Goal: Information Seeking & Learning: Learn about a topic

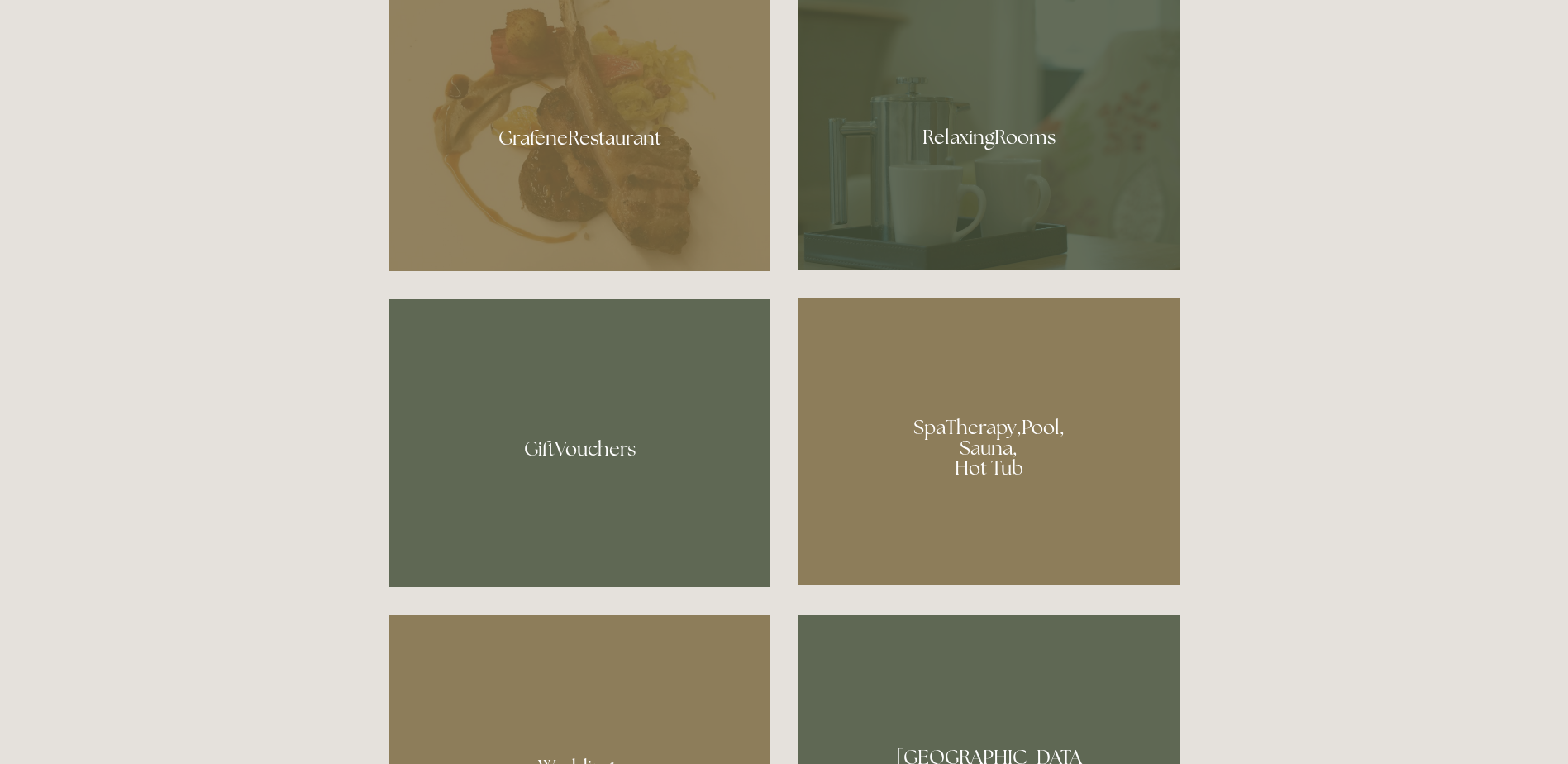
scroll to position [1158, 0]
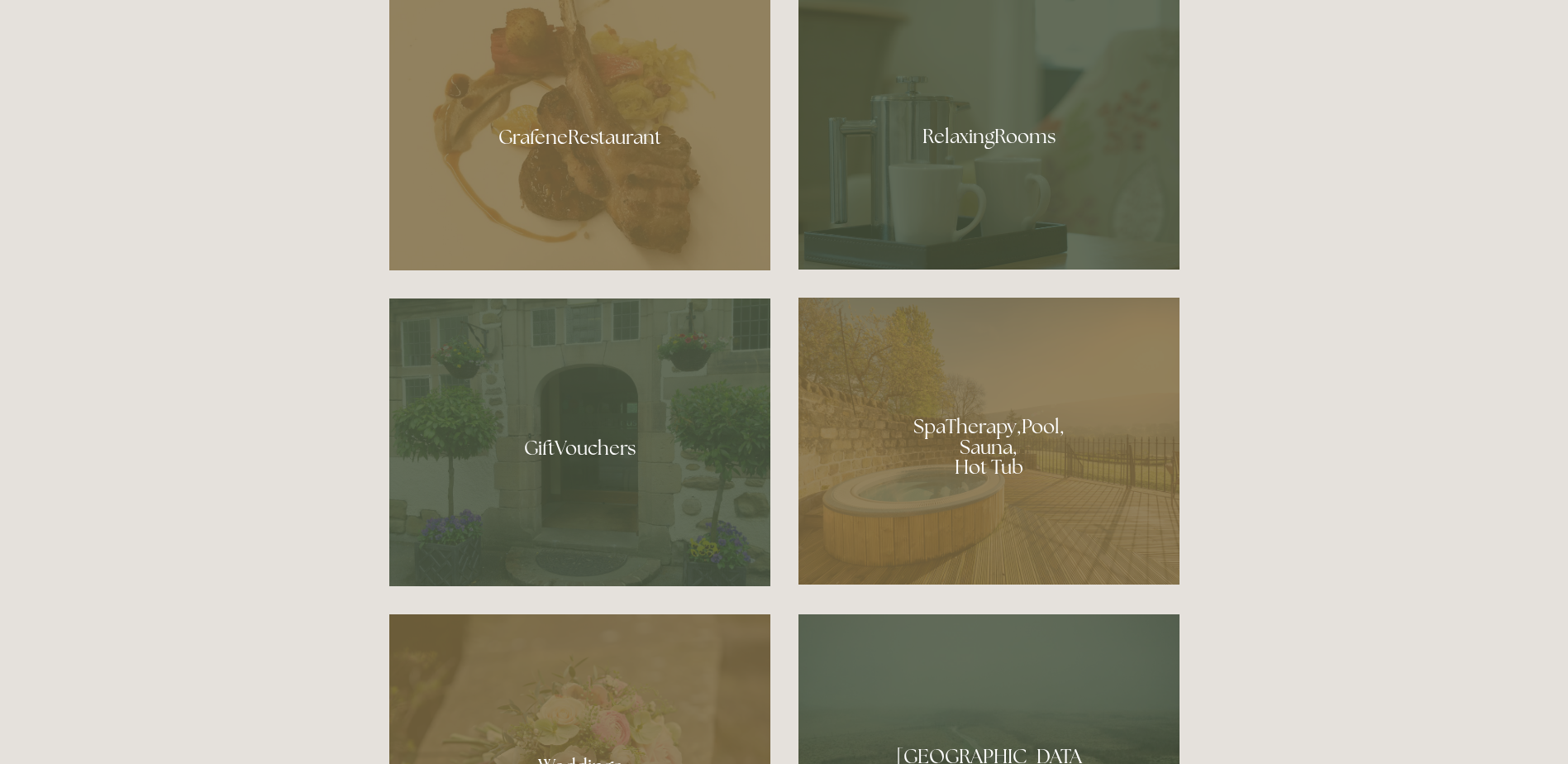
click at [995, 454] on div at bounding box center [988, 441] width 381 height 287
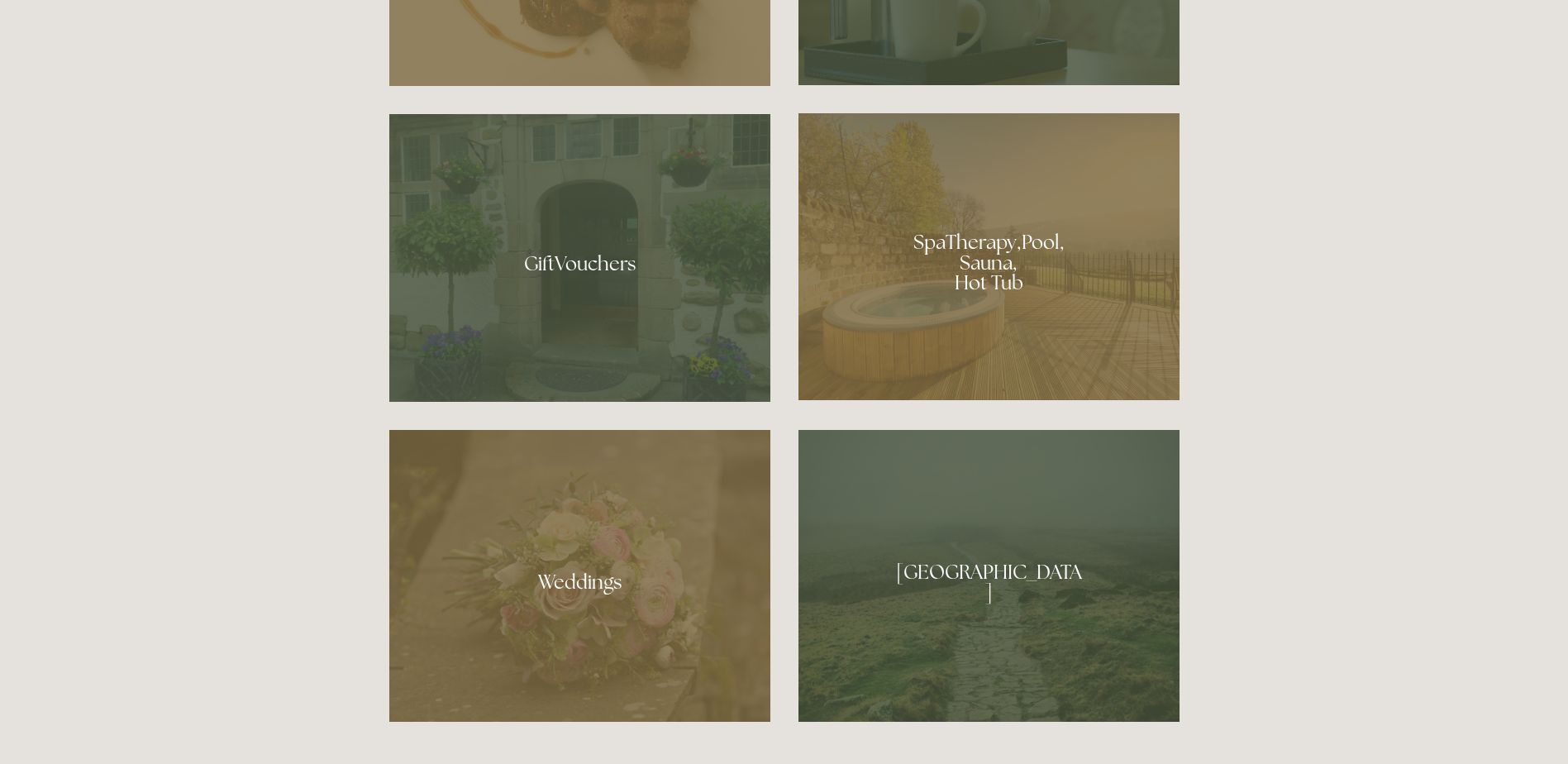
scroll to position [1571, 0]
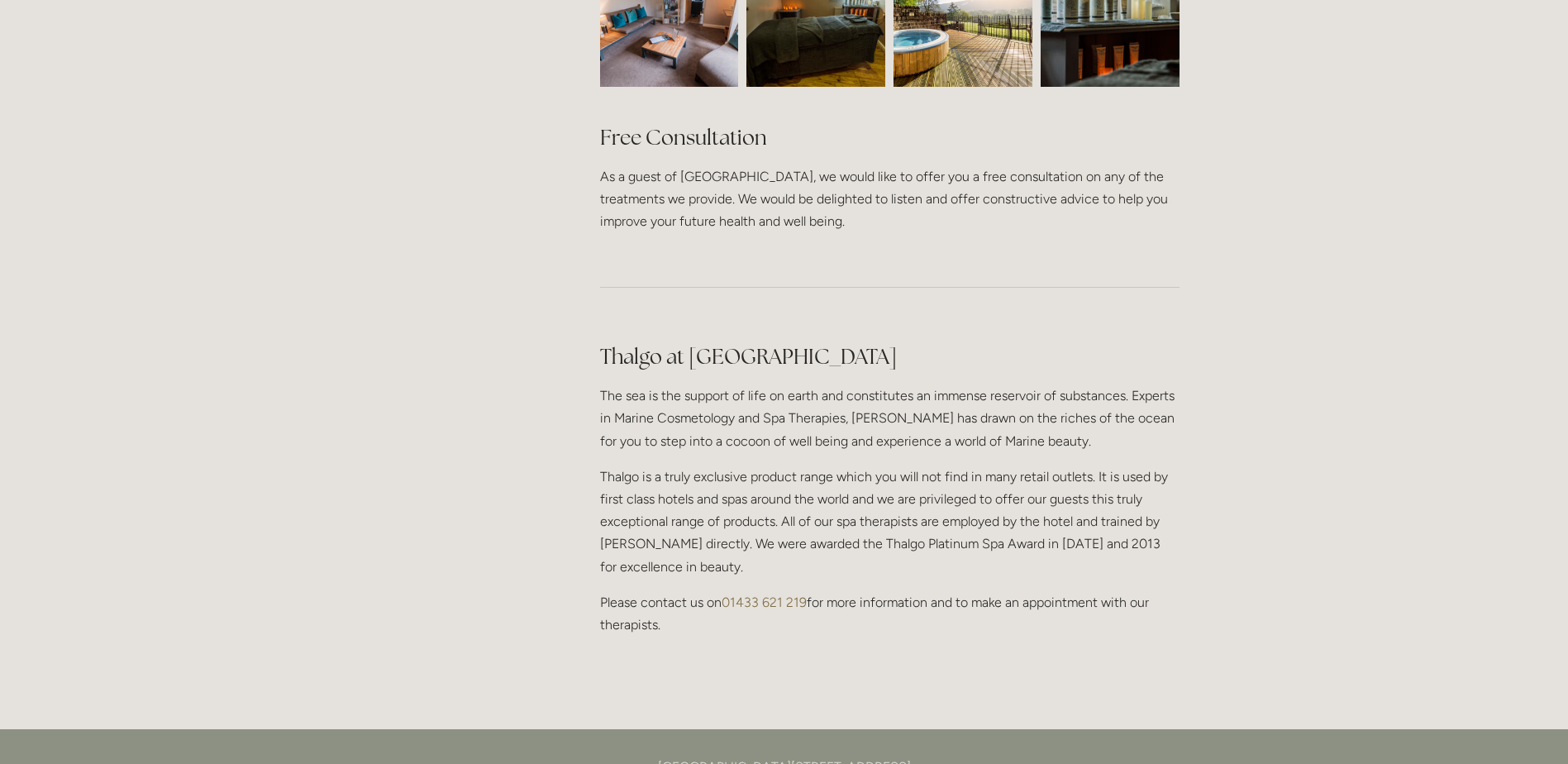
scroll to position [1488, 0]
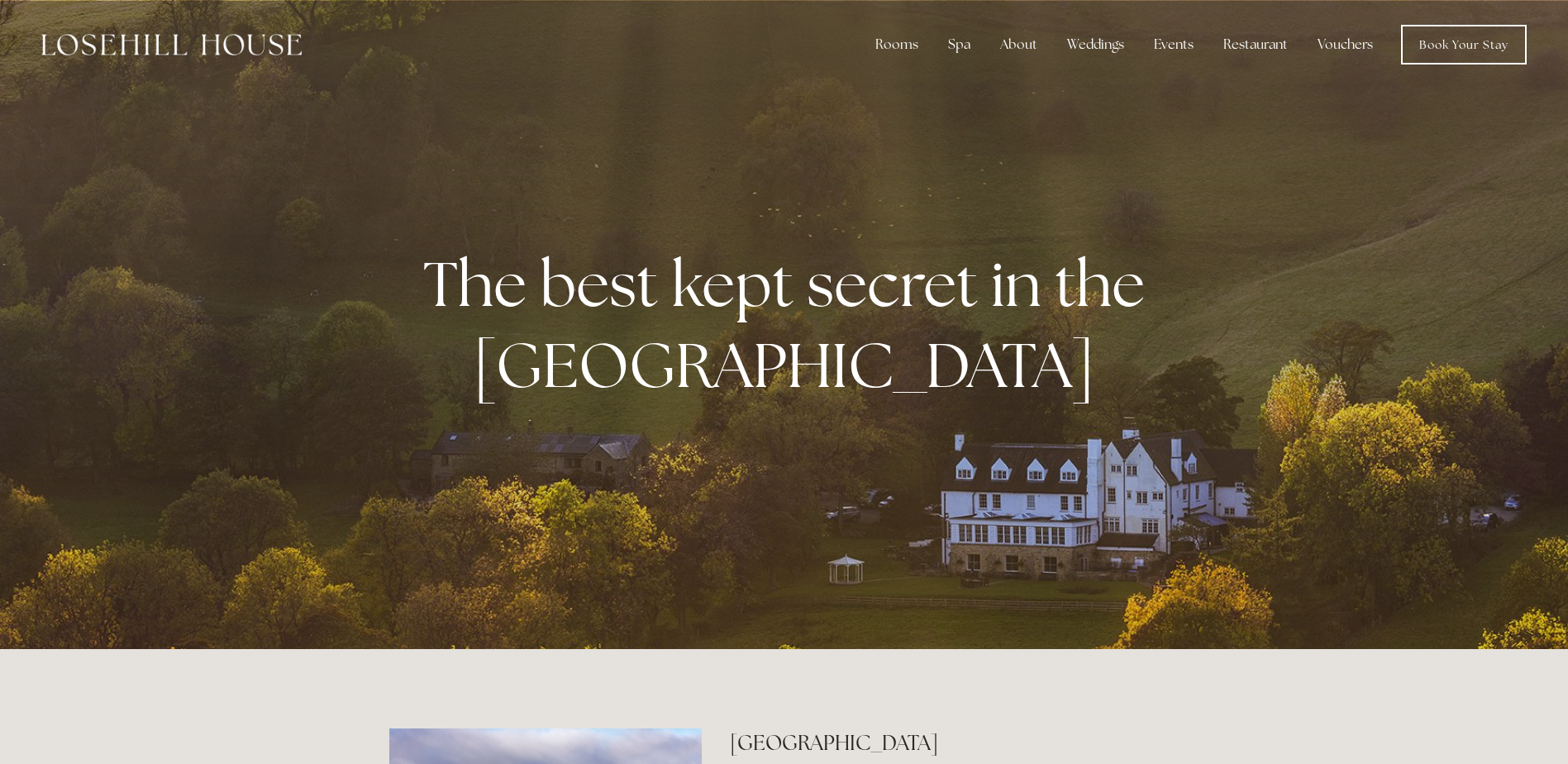
scroll to position [413, 0]
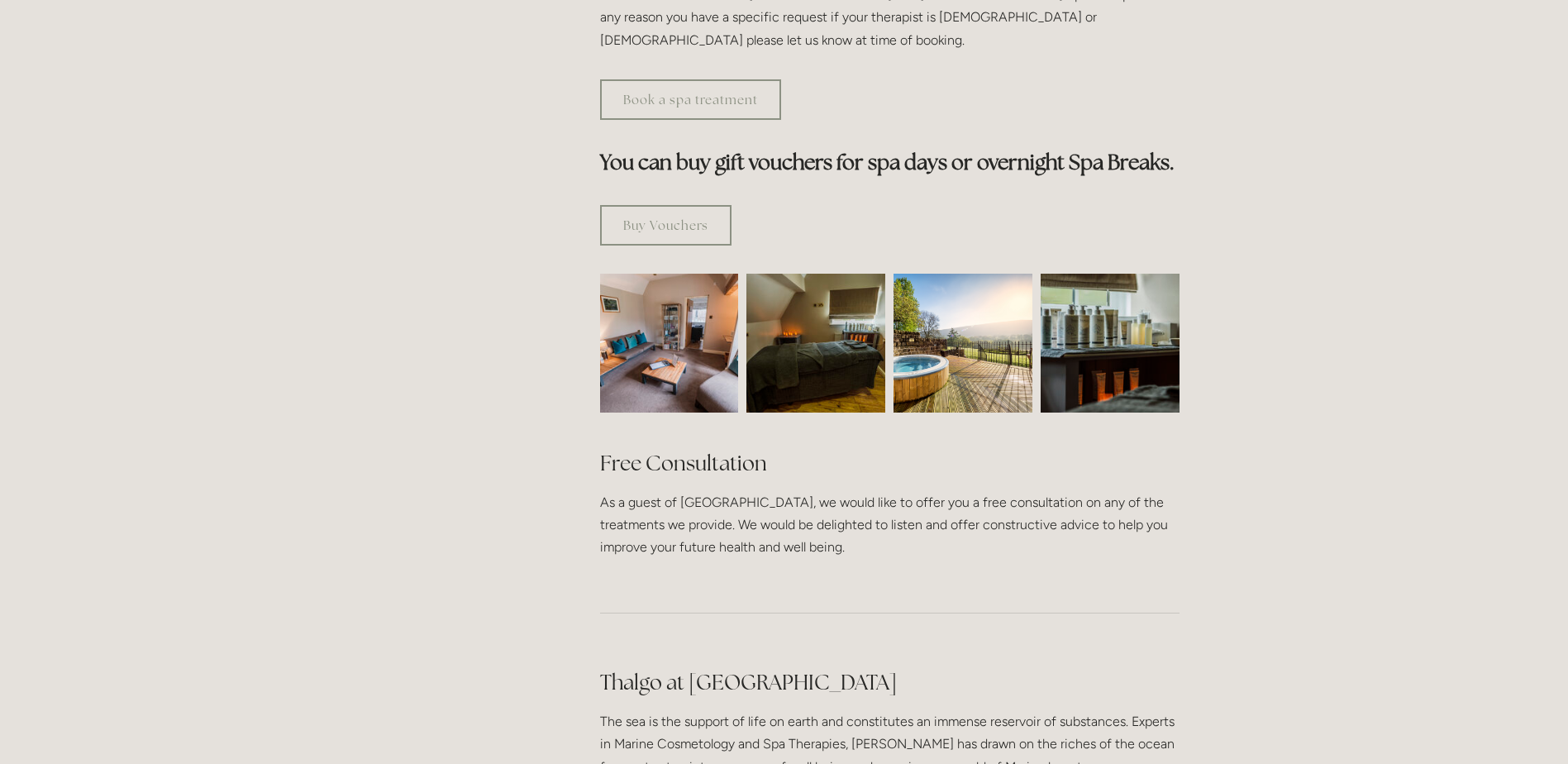
scroll to position [1074, 0]
